Goal: Book appointment/travel/reservation

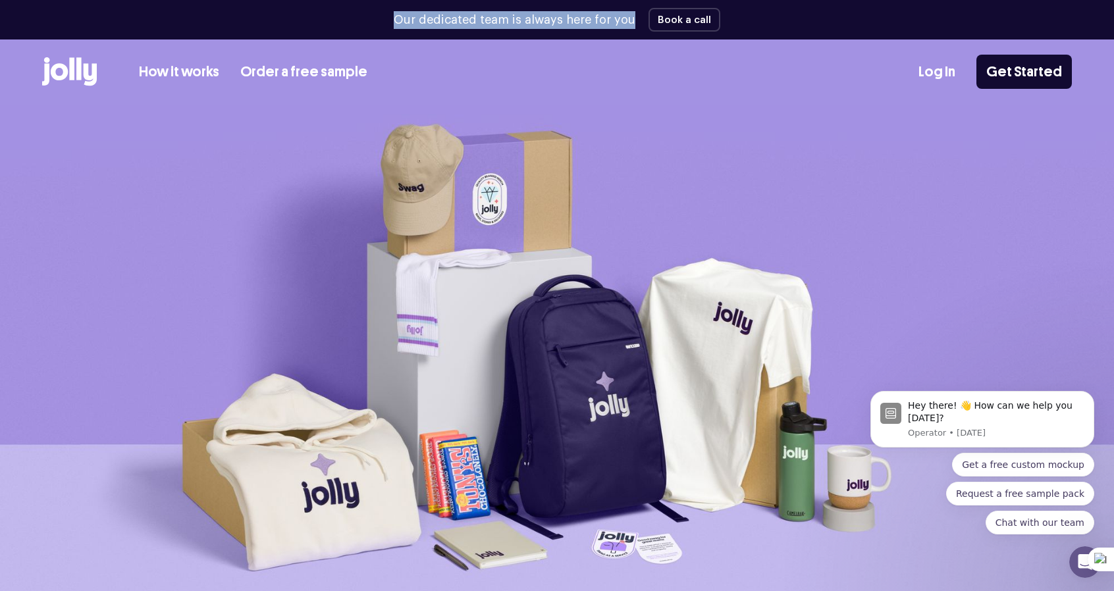
drag, startPoint x: 402, startPoint y: 19, endPoint x: 636, endPoint y: 30, distance: 234.7
click at [636, 30] on div "Our dedicated team is always here for you Book a call" at bounding box center [557, 20] width 1030 height 40
click at [188, 72] on link "How it works" at bounding box center [179, 72] width 80 height 22
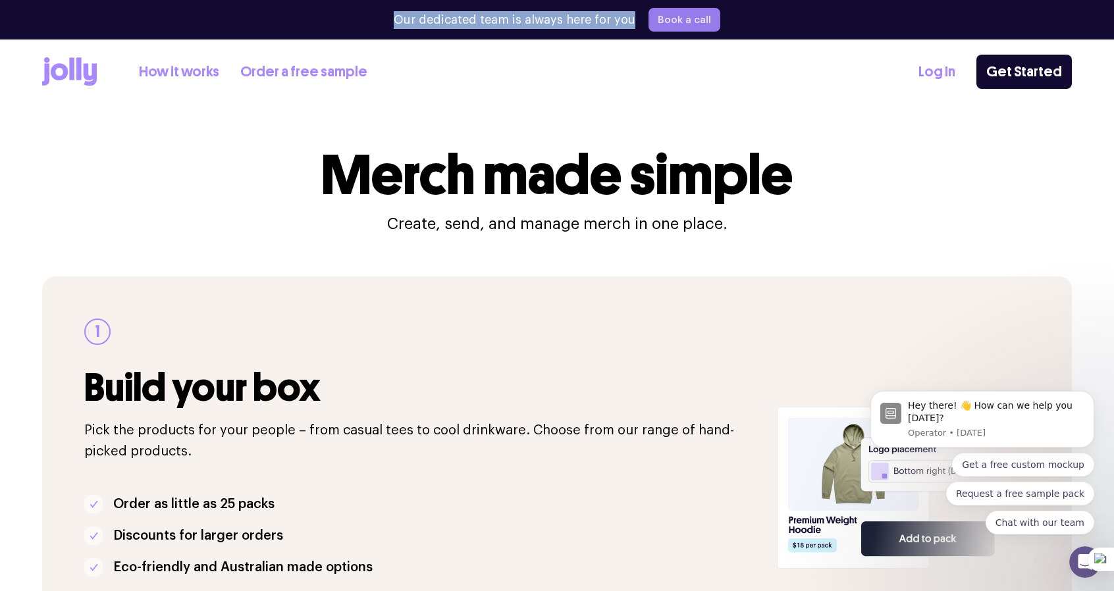
click at [672, 17] on button "Book a call" at bounding box center [685, 20] width 72 height 24
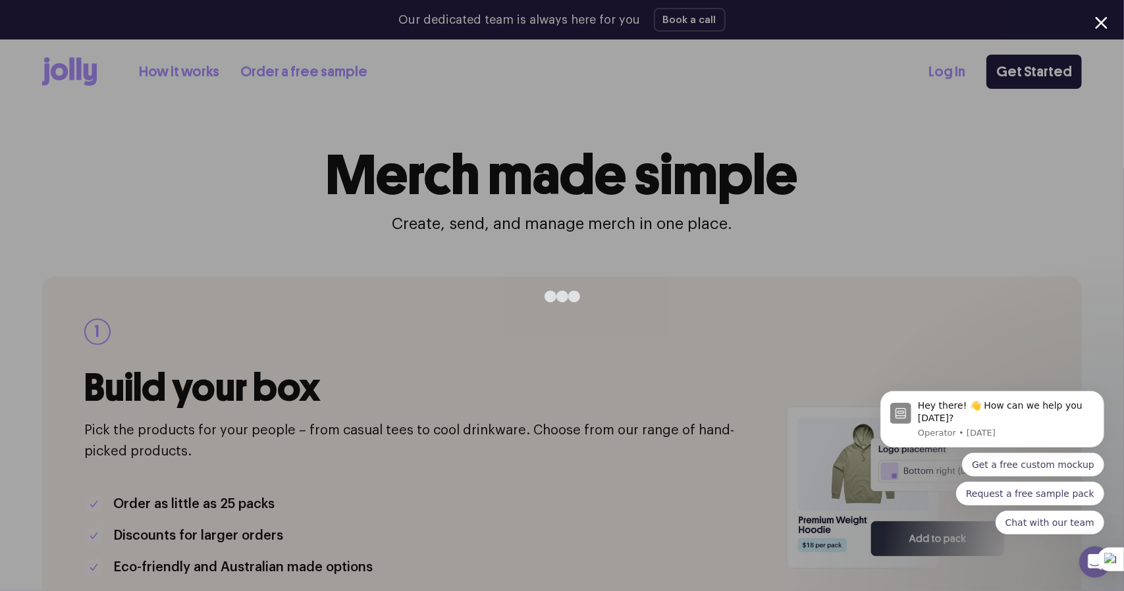
click at [1100, 22] on div at bounding box center [1101, 22] width 13 height 13
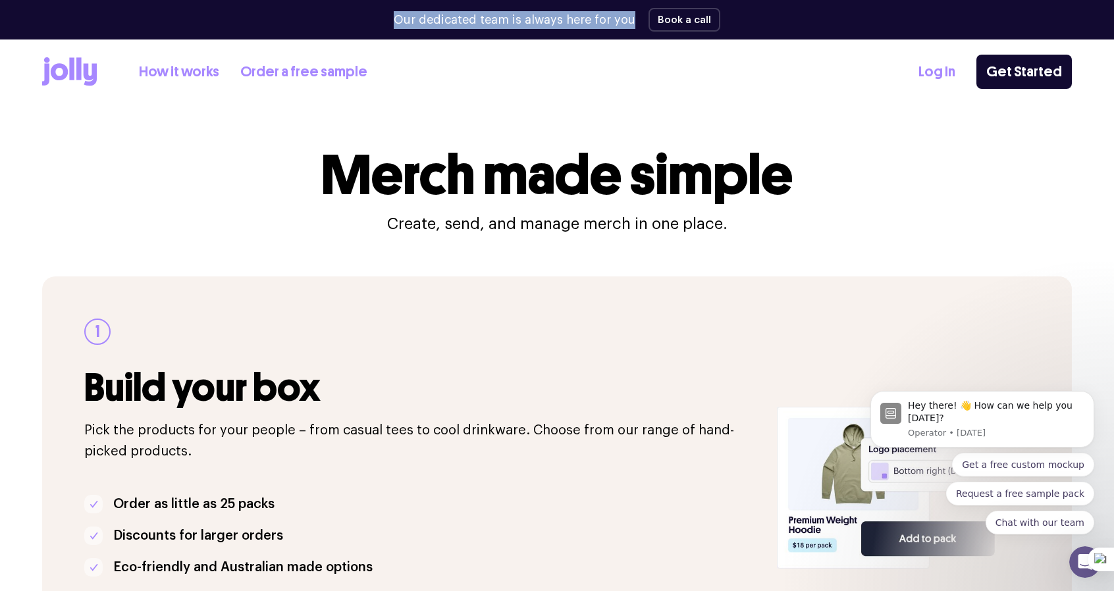
drag, startPoint x: 401, startPoint y: 16, endPoint x: 634, endPoint y: 24, distance: 233.3
click at [634, 24] on div "Our dedicated team is always here for you Book a call" at bounding box center [557, 20] width 1030 height 40
copy p "Our dedicated team is always here for you"
